Goal: Contribute content

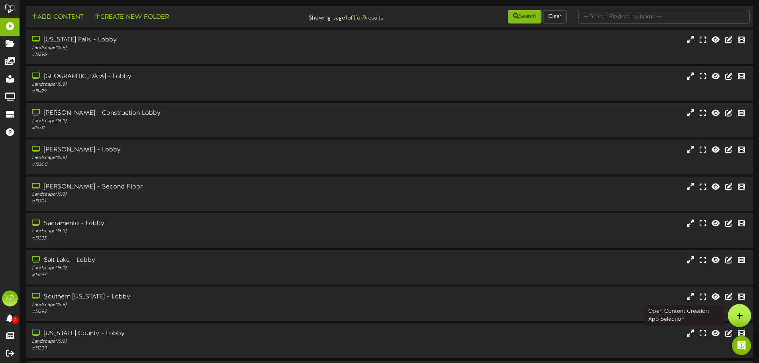
click at [739, 318] on icon at bounding box center [739, 315] width 7 height 7
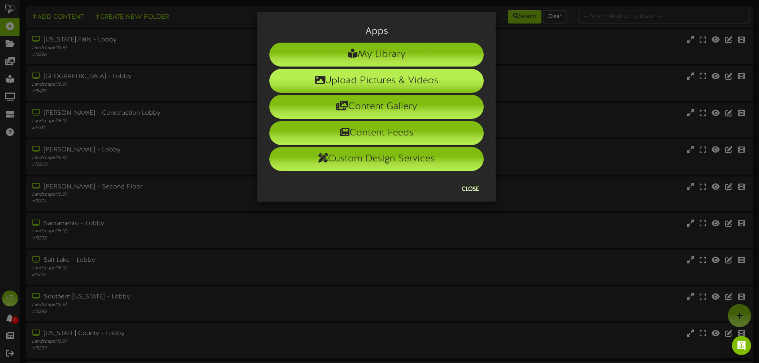
click at [371, 78] on li "Upload Pictures & Videos" at bounding box center [376, 81] width 214 height 24
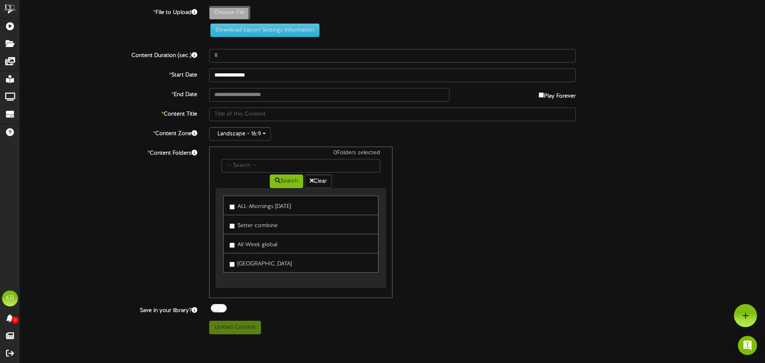
type input "**********"
type input "INSTALLS10-6"
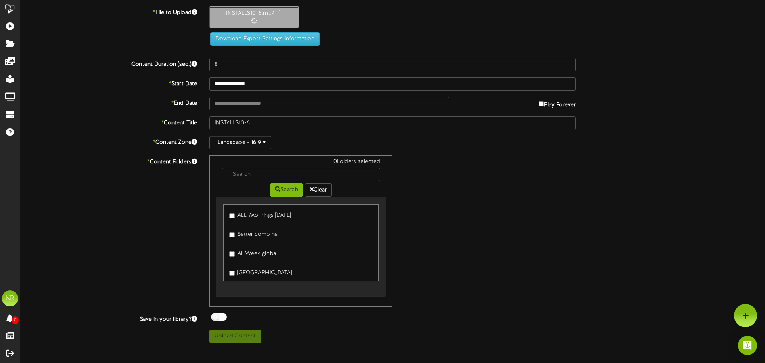
type input "10"
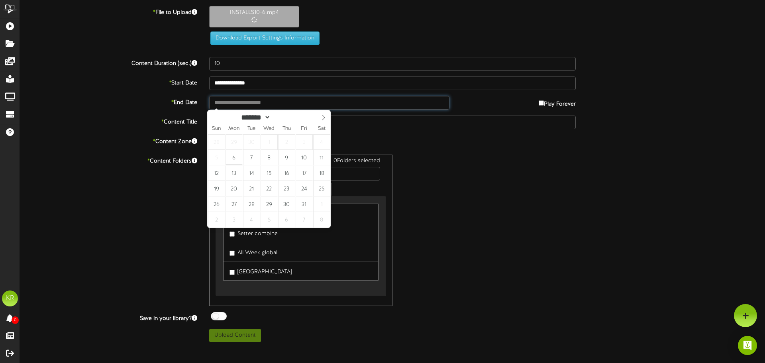
click at [276, 107] on input "text" at bounding box center [329, 103] width 240 height 14
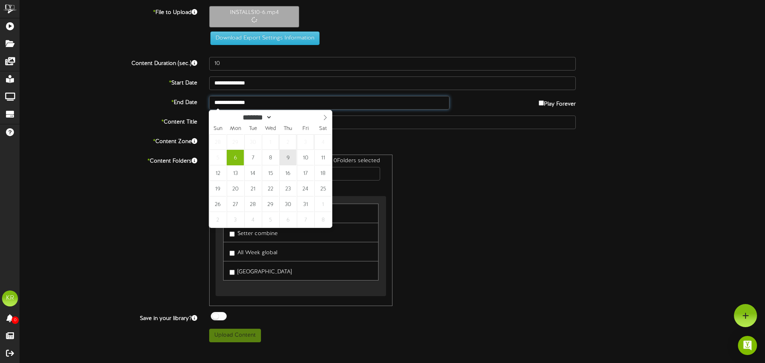
type input "**********"
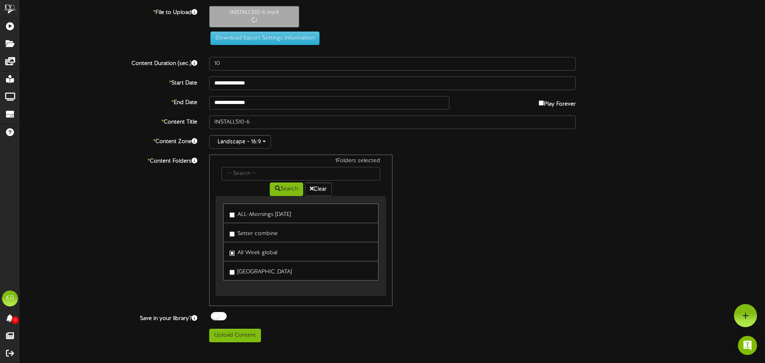
click at [234, 254] on div "ALL-Mornings [DATE] Setter combine All Week global [GEOGRAPHIC_DATA]" at bounding box center [300, 246] width 170 height 100
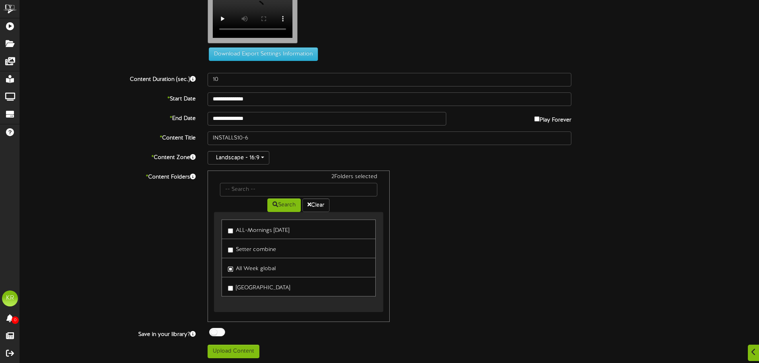
scroll to position [24, 0]
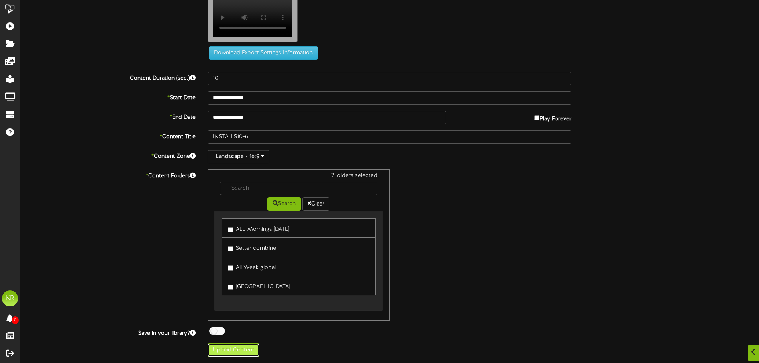
click at [232, 348] on button "Upload Content" at bounding box center [233, 350] width 52 height 14
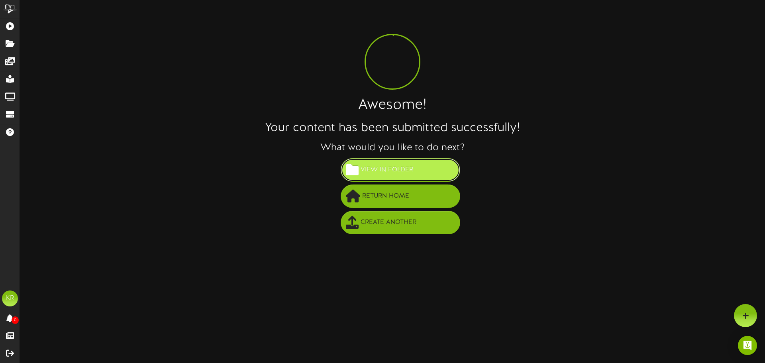
click at [378, 165] on span "View in Folder" at bounding box center [386, 169] width 57 height 13
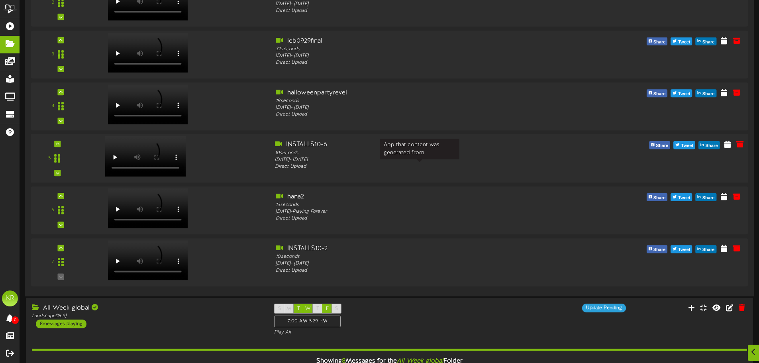
scroll to position [199, 0]
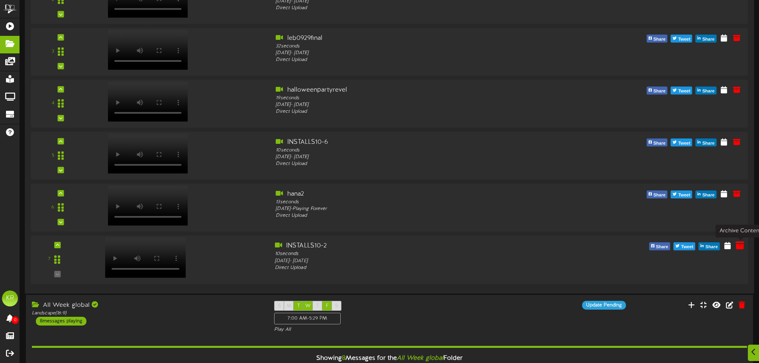
click at [741, 246] on icon at bounding box center [739, 245] width 9 height 9
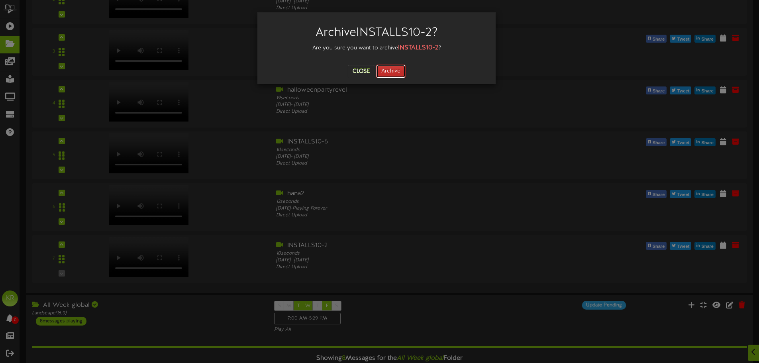
click at [391, 70] on button "Archive" at bounding box center [390, 72] width 29 height 14
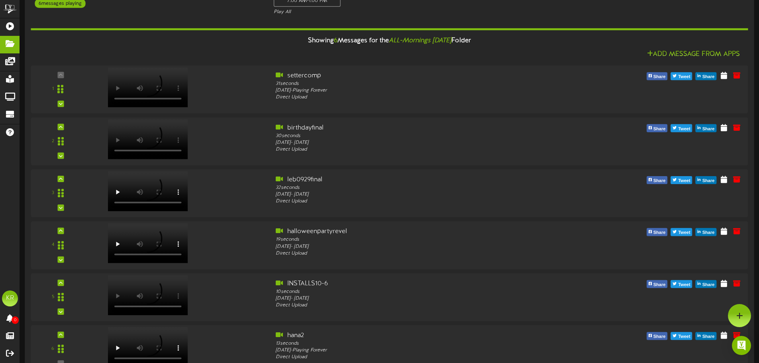
scroll to position [0, 0]
